Goal: Information Seeking & Learning: Understand process/instructions

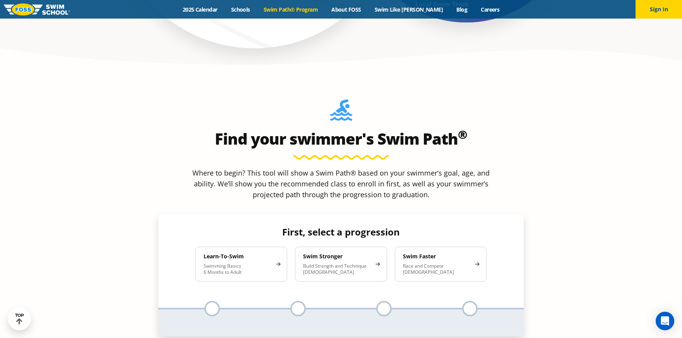
scroll to position [657, 0]
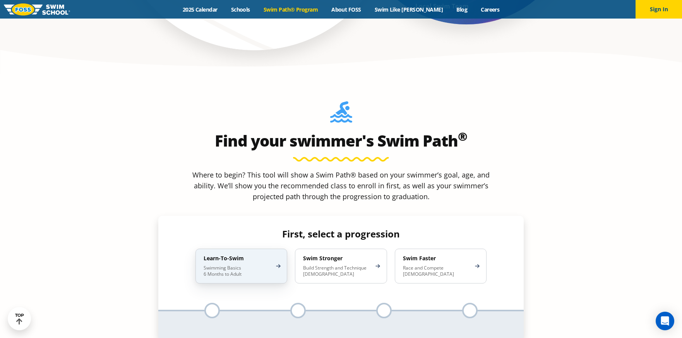
click at [224, 265] on p "Swimming Basics 6 Months to Adult" at bounding box center [238, 271] width 68 height 12
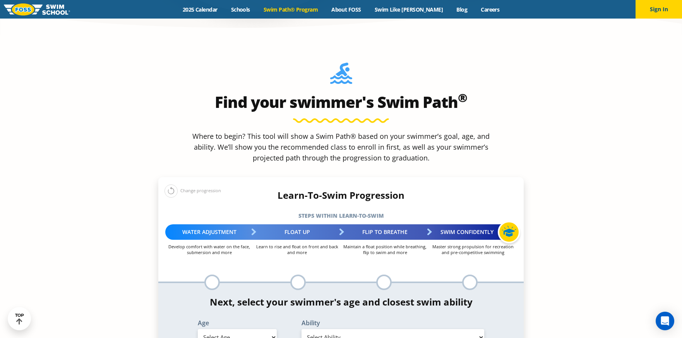
scroll to position [735, 0]
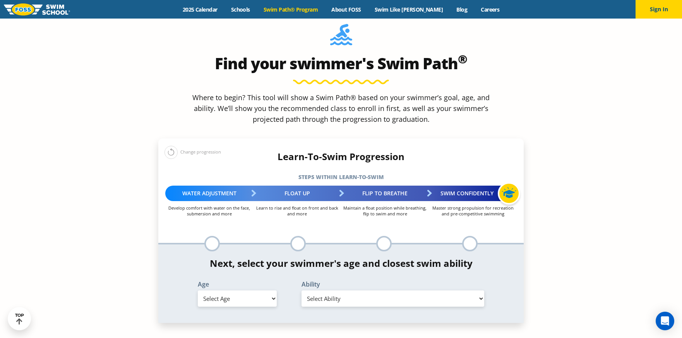
click at [271, 291] on select "Select Age [DEMOGRAPHIC_DATA] months - 1 year 1 year 2 years 3 years 4 years 5 …" at bounding box center [237, 299] width 79 height 16
click at [269, 291] on select "Select Age [DEMOGRAPHIC_DATA] months - 1 year 1 year 2 years 3 years 4 years 5 …" at bounding box center [237, 299] width 79 height 16
click at [403, 291] on select "Select Ability" at bounding box center [393, 299] width 183 height 16
click at [263, 291] on select "Select Age [DEMOGRAPHIC_DATA] months - 1 year 1 year 2 years 3 years 4 years 5 …" at bounding box center [237, 299] width 79 height 16
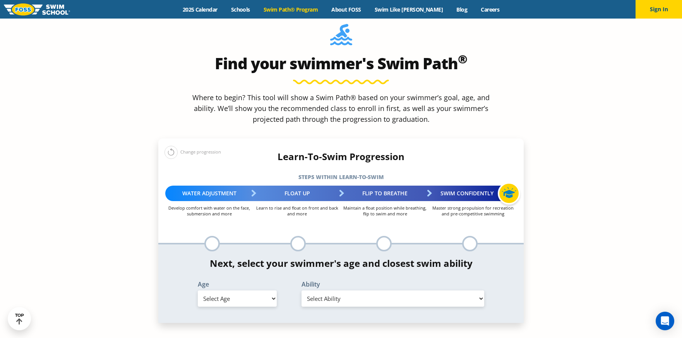
select select "3-years"
click at [198, 291] on select "Select Age [DEMOGRAPHIC_DATA] months - 1 year 1 year 2 years 3 years 4 years 5 …" at bounding box center [237, 299] width 79 height 16
click at [370, 291] on select "Select Ability First in-water experience When in the water, reliant on a life j…" at bounding box center [393, 299] width 183 height 16
select select "3-years-uncomfortable-putting-face-in-the-water-andor-getting-water-on-ears-whi…"
click at [302, 291] on select "Select Ability First in-water experience When in the water, reliant on a life j…" at bounding box center [393, 299] width 183 height 16
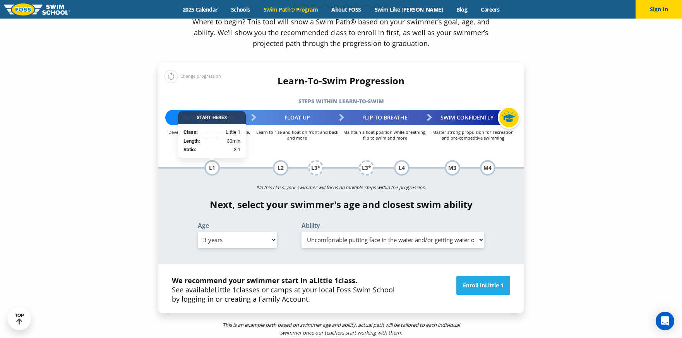
scroll to position [851, 0]
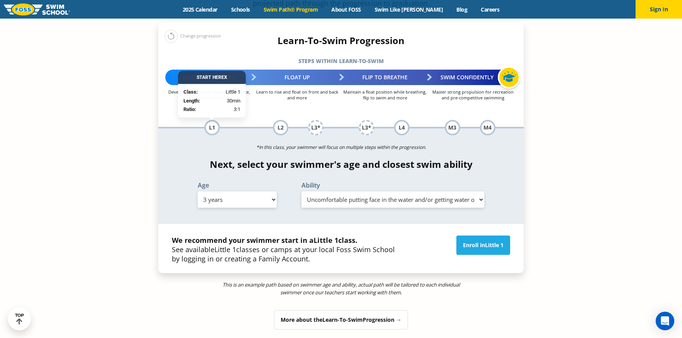
click at [346, 316] on span "Learn-To-Swim" at bounding box center [342, 319] width 40 height 7
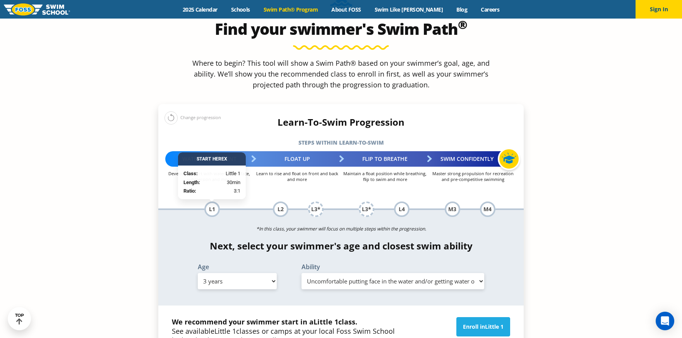
scroll to position [794, 0]
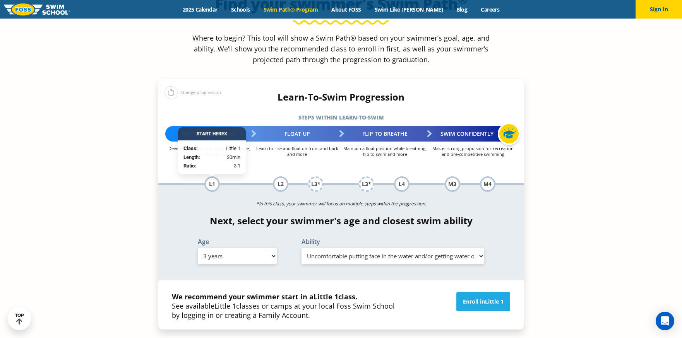
click at [267, 248] on select "Select Age [DEMOGRAPHIC_DATA] months - 1 year 1 year 2 years 3 years 4 years 5 …" at bounding box center [237, 256] width 79 height 16
select select "2-years"
click at [198, 248] on select "Select Age [DEMOGRAPHIC_DATA] months - 1 year 1 year 2 years 3 years 4 years 5 …" at bounding box center [237, 256] width 79 height 16
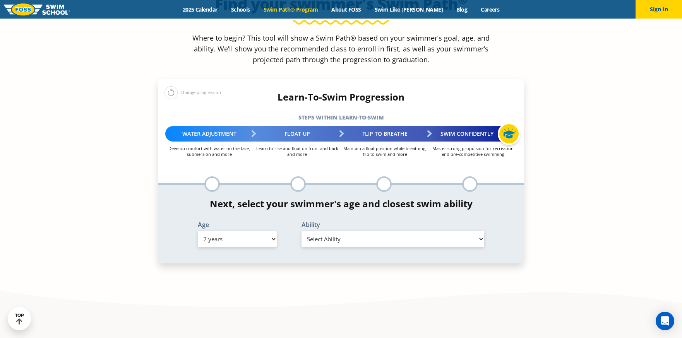
click at [435, 231] on select "Select Ability First in-water experience Comfortable with water poured over the…" at bounding box center [393, 239] width 183 height 16
select select "2-years-comfortable-with-water-poured-over-face-eyes-and-ears-and-with-ears-in-…"
click at [302, 231] on select "Select Ability First in-water experience Comfortable with water poured over the…" at bounding box center [393, 239] width 183 height 16
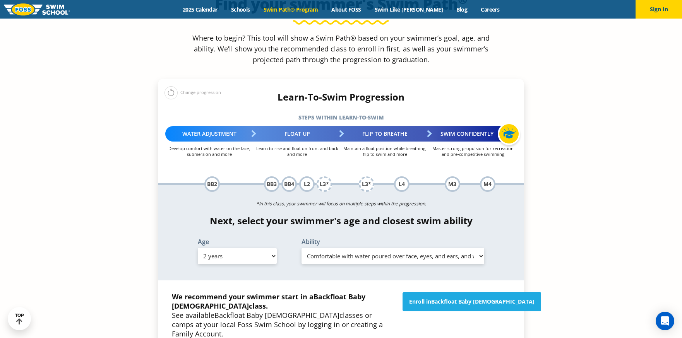
click at [480, 248] on select "Select Ability First in-water experience Comfortable with water poured over the…" at bounding box center [393, 256] width 183 height 16
click at [609, 196] on section "Find your swimmer's Swim Path ® Where to begin? This tool will show a Swim Path…" at bounding box center [341, 196] width 682 height 519
drag, startPoint x: 335, startPoint y: 310, endPoint x: 332, endPoint y: 305, distance: 5.6
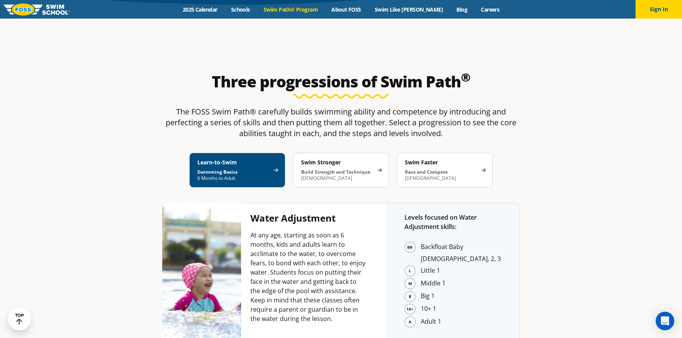
scroll to position [1455, 0]
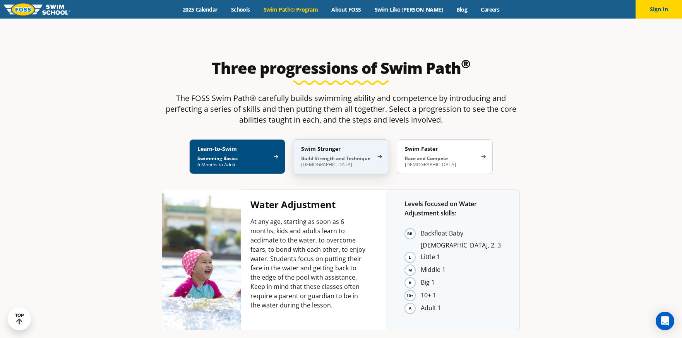
click at [319, 156] on p "Build Strength and Technique [DEMOGRAPHIC_DATA]" at bounding box center [337, 162] width 72 height 12
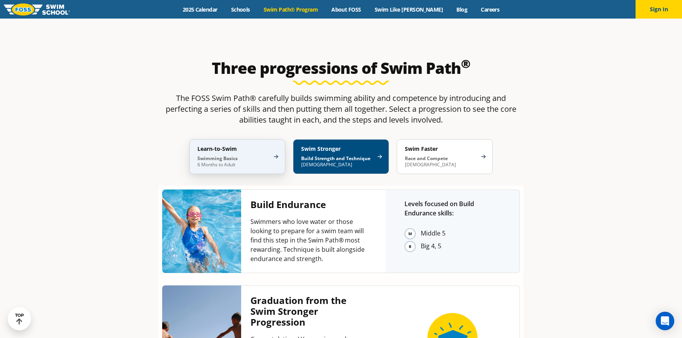
click at [244, 156] on p "Swimming Basics 6 Months to Adult" at bounding box center [233, 162] width 72 height 12
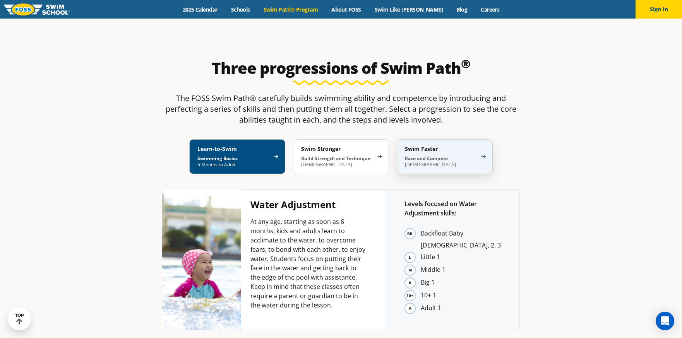
click at [454, 156] on p "Race and Compete [DEMOGRAPHIC_DATA]" at bounding box center [441, 162] width 72 height 12
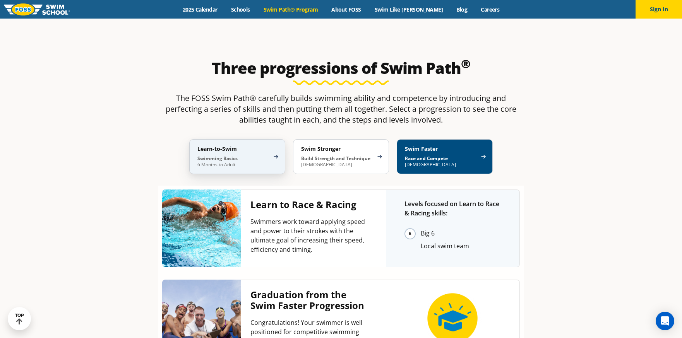
click at [245, 146] on h4 "Learn-to-Swim" at bounding box center [233, 149] width 72 height 7
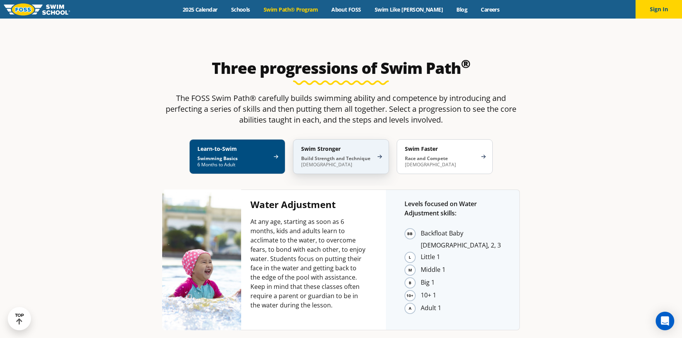
click at [355, 139] on div "Swim Stronger Build Strength and Technique [DEMOGRAPHIC_DATA]" at bounding box center [341, 156] width 96 height 35
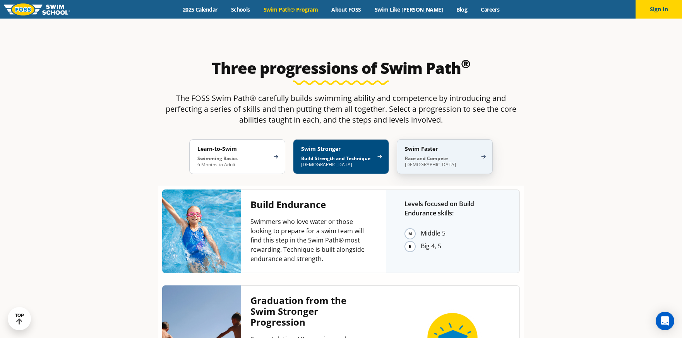
click at [420, 155] on strong "Race and Compete" at bounding box center [426, 158] width 43 height 7
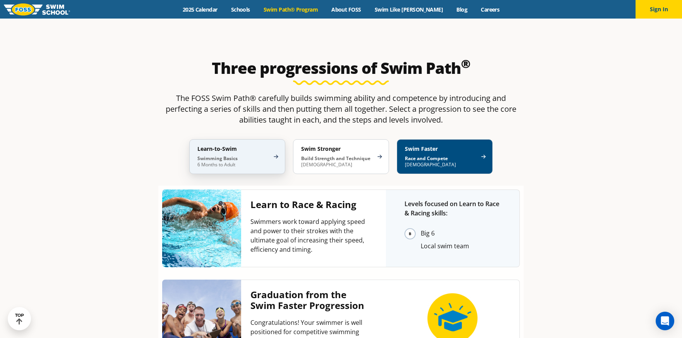
click at [245, 156] on p "Swimming Basics 6 Months to Adult" at bounding box center [233, 162] width 72 height 12
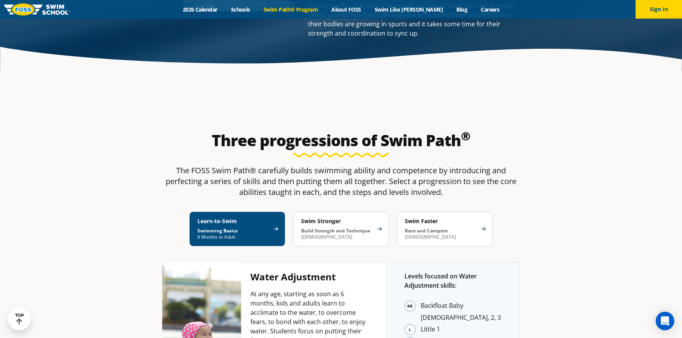
scroll to position [1377, 0]
